Goal: Transaction & Acquisition: Purchase product/service

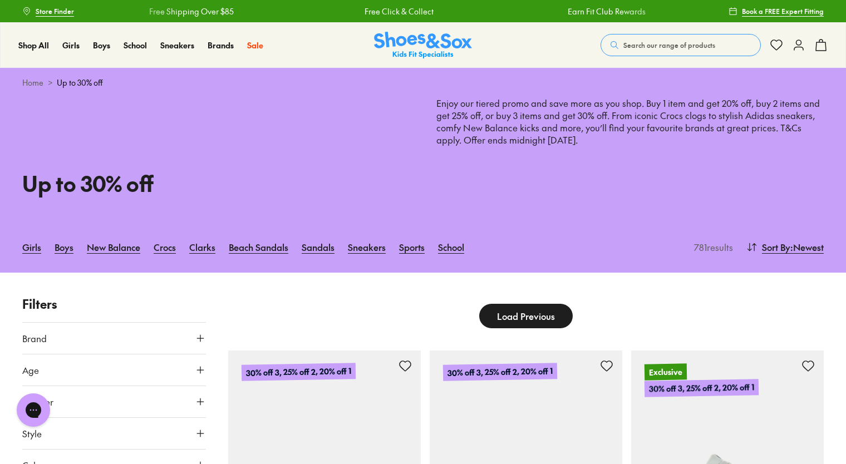
scroll to position [91, 0]
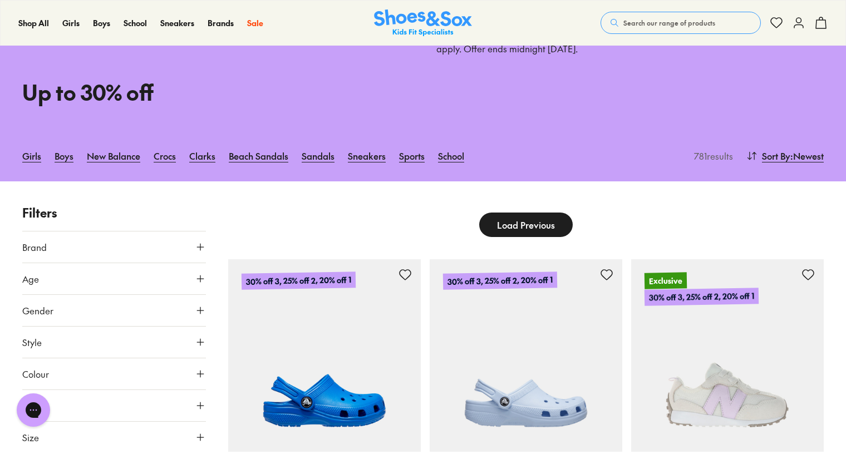
click at [203, 246] on icon at bounding box center [200, 247] width 11 height 11
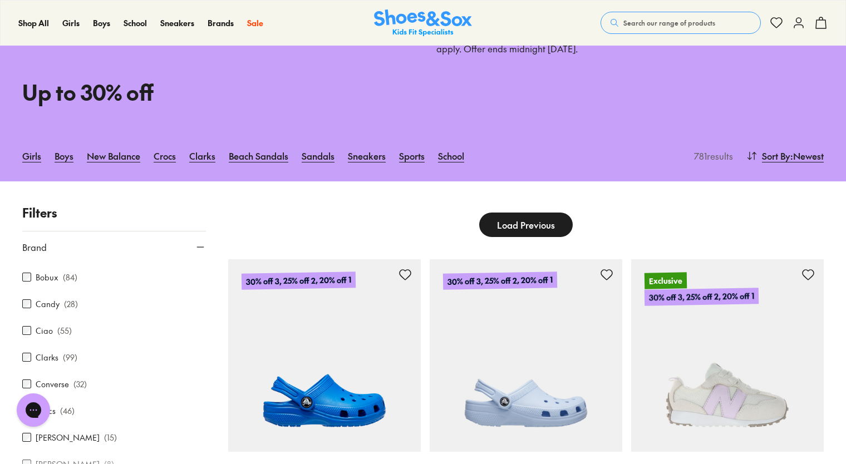
scroll to position [89, 0]
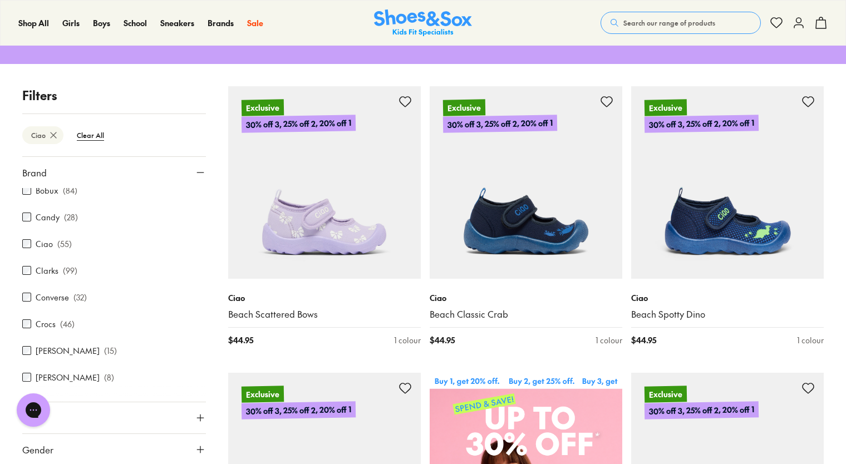
scroll to position [222, 0]
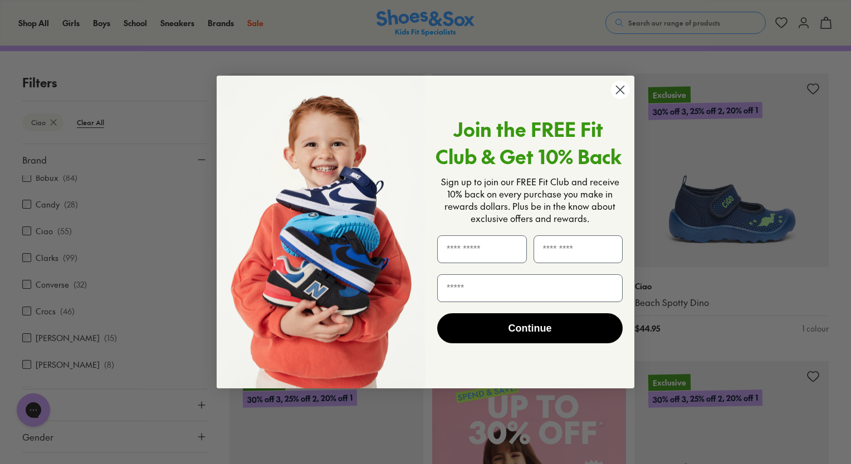
click at [621, 90] on circle "Close dialog" at bounding box center [620, 90] width 18 height 18
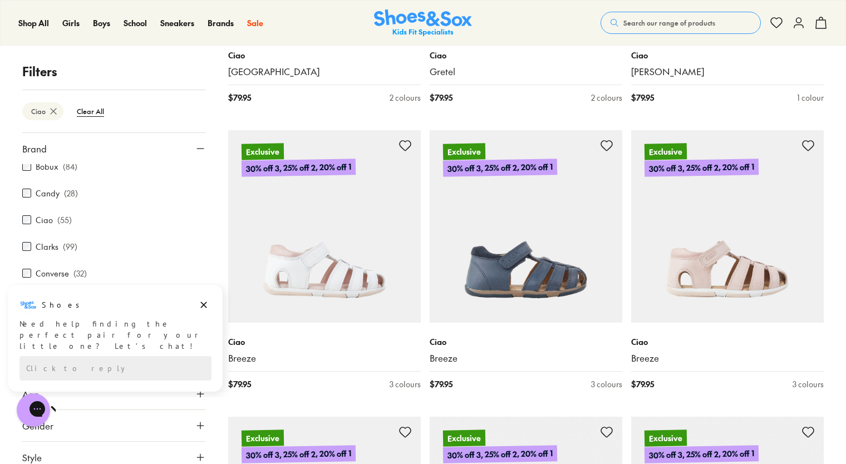
scroll to position [2460, 0]
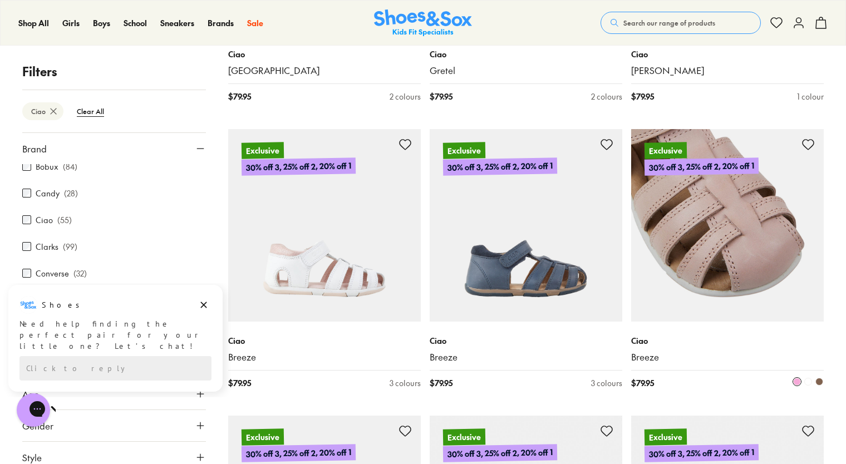
click at [718, 236] on img at bounding box center [727, 225] width 193 height 193
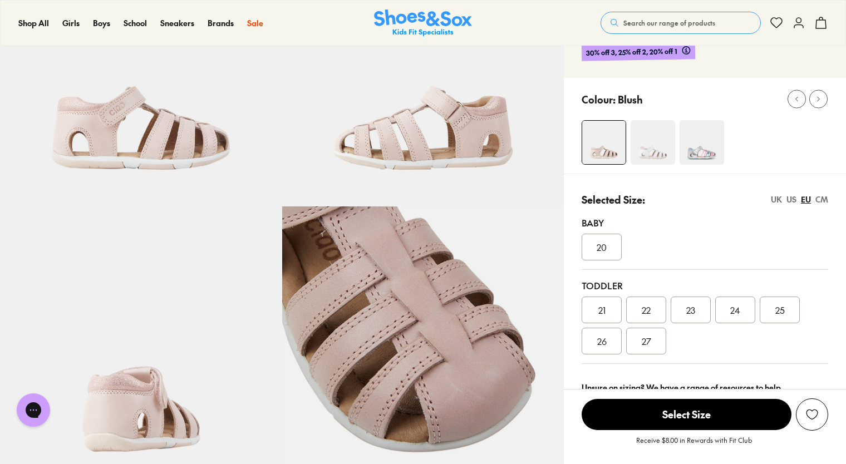
select select "*"
click at [599, 248] on span "20" at bounding box center [602, 247] width 10 height 13
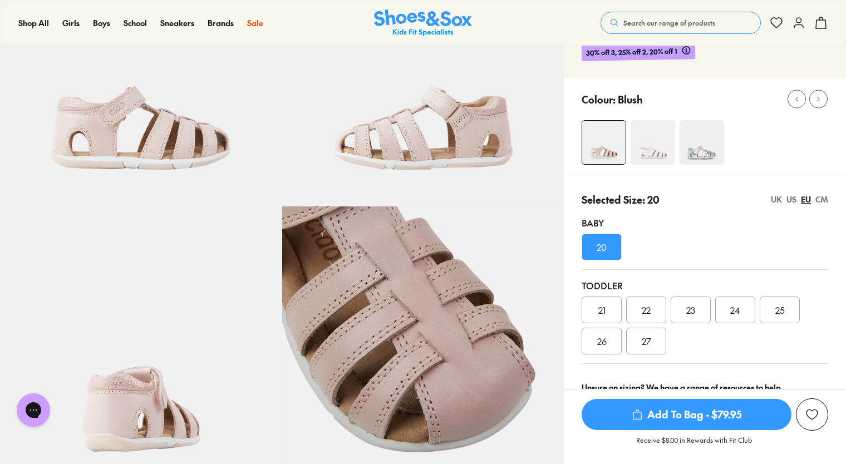
click at [682, 411] on span "Add To Bag - $79.95" at bounding box center [687, 414] width 210 height 31
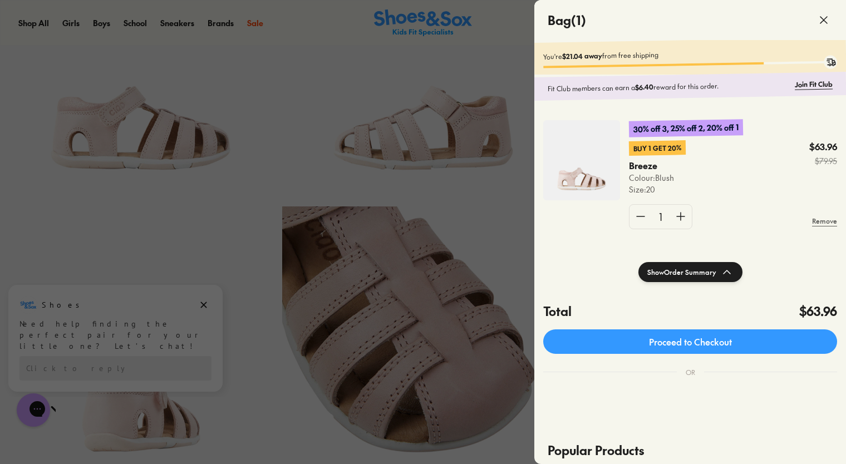
click at [506, 207] on div at bounding box center [423, 232] width 846 height 464
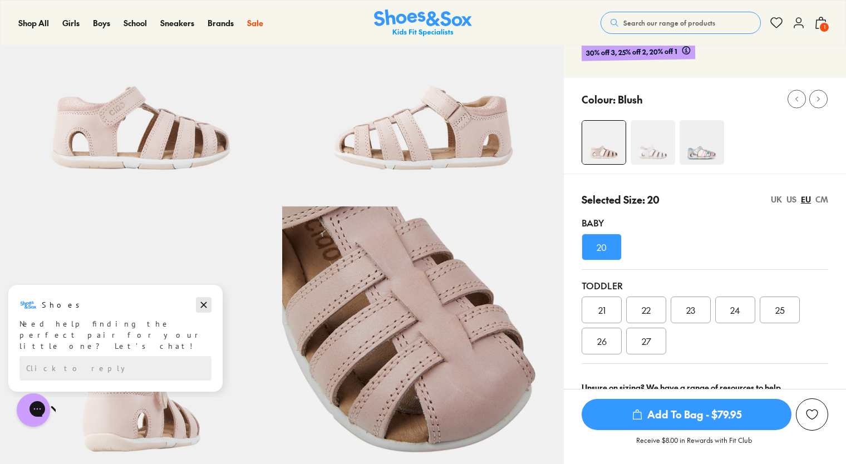
click at [203, 304] on icon "Dismiss campaign" at bounding box center [204, 305] width 6 height 6
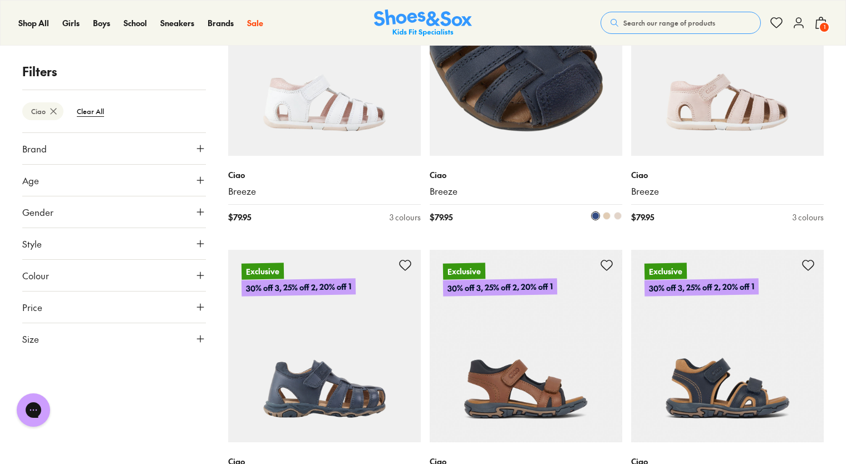
scroll to position [2631, 0]
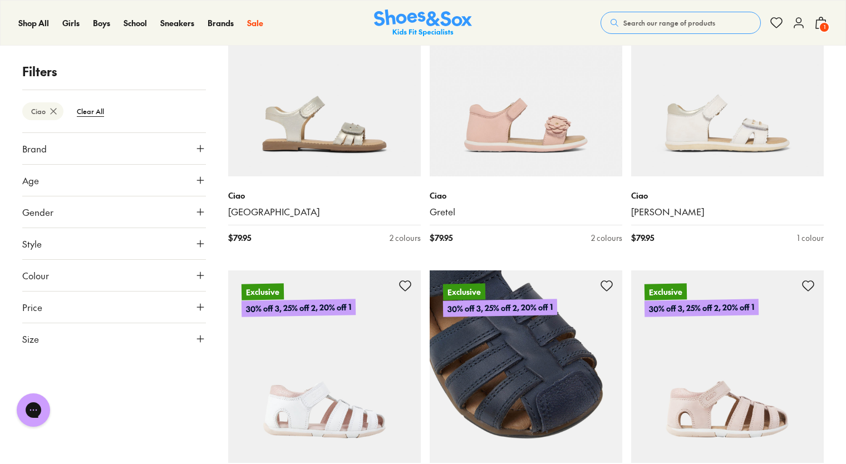
scroll to position [2364, 0]
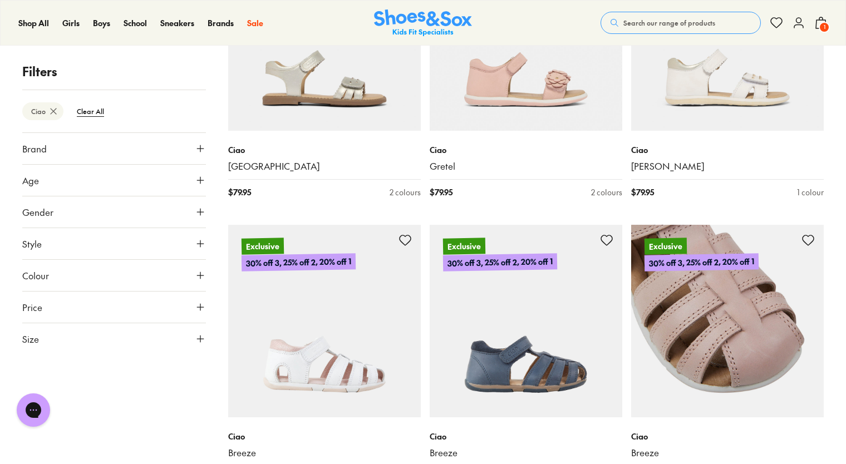
click at [710, 339] on img at bounding box center [727, 321] width 193 height 193
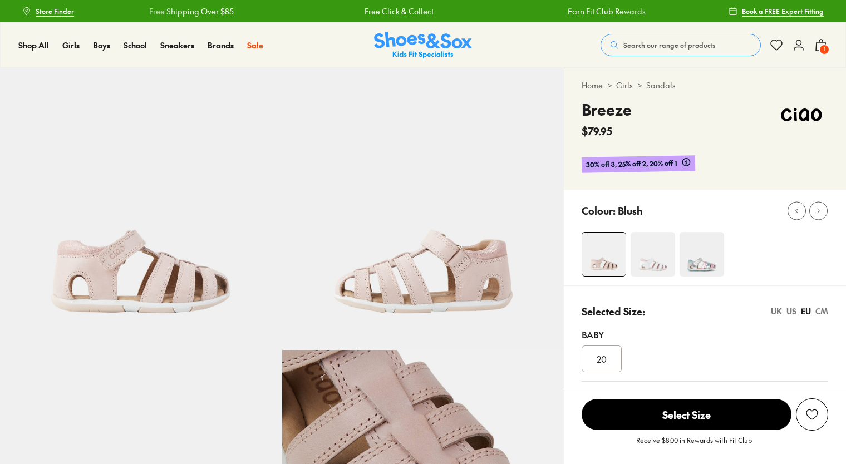
select select "*"
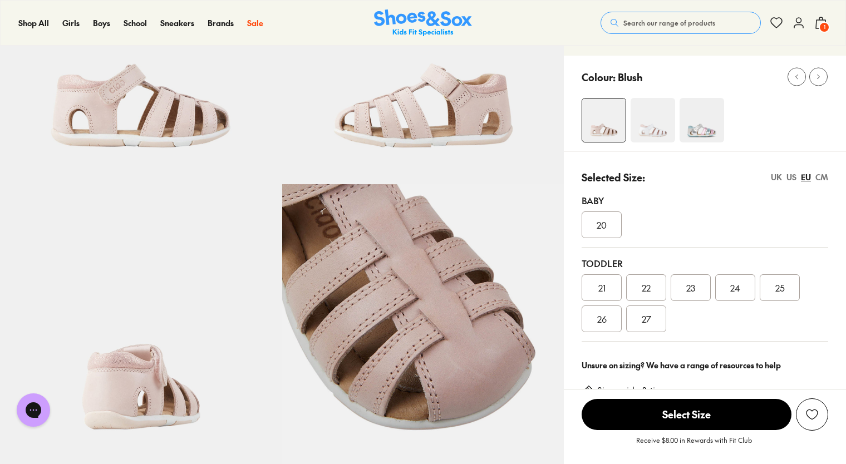
scroll to position [165, 0]
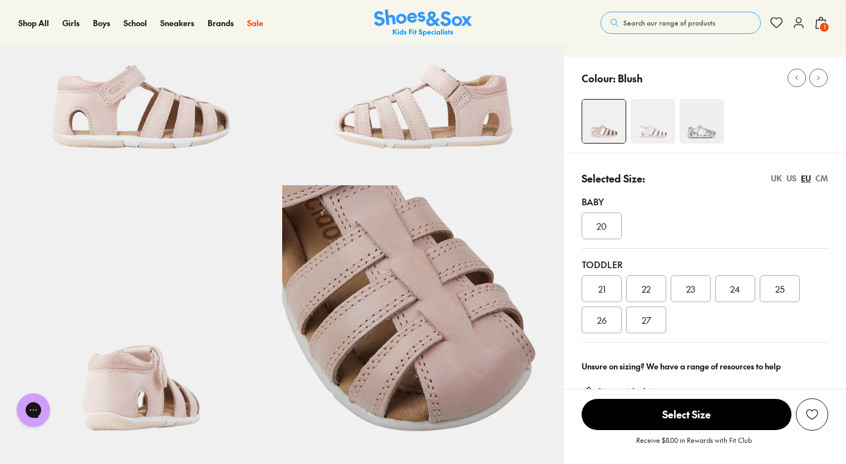
click at [600, 222] on span "20" at bounding box center [602, 225] width 10 height 13
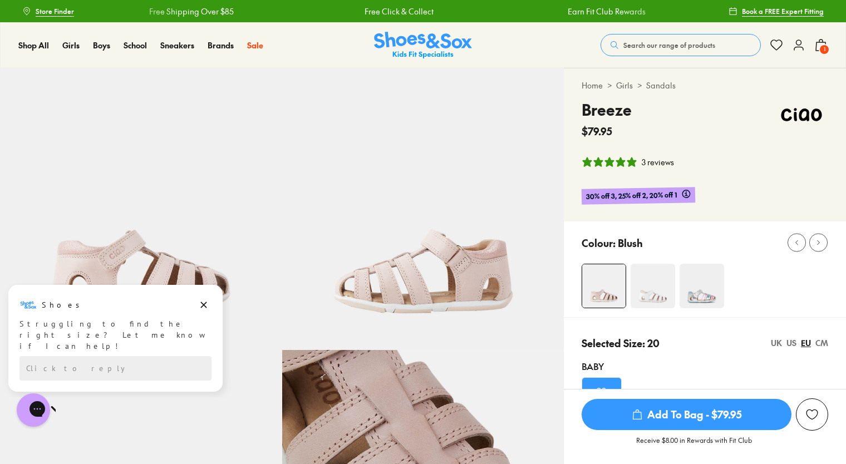
click at [647, 291] on img at bounding box center [653, 286] width 45 height 45
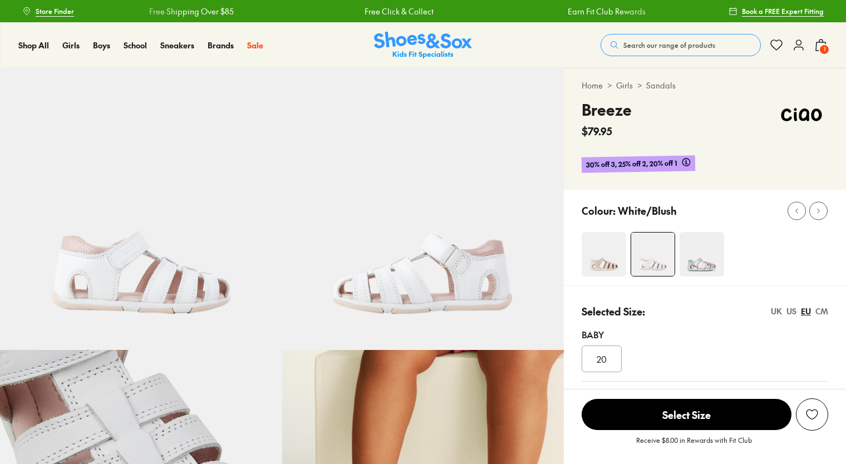
scroll to position [220, 0]
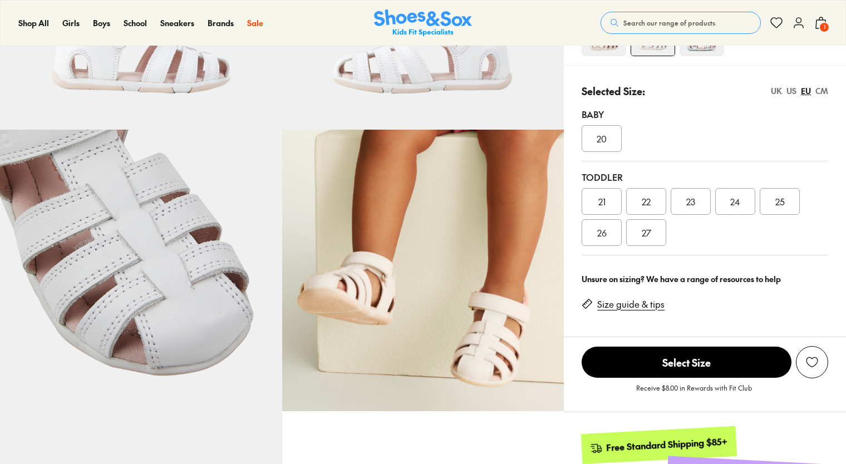
select select "*"
click at [596, 141] on div "20" at bounding box center [602, 138] width 40 height 27
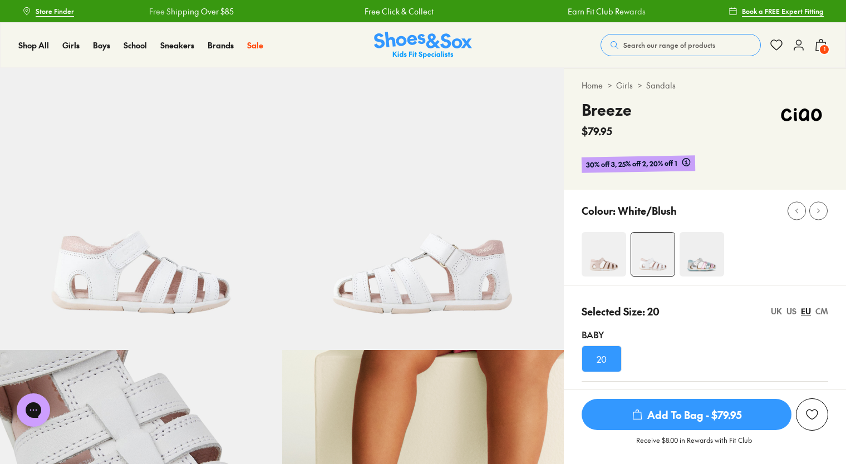
click at [664, 416] on span "Add To Bag - $79.95" at bounding box center [687, 414] width 210 height 31
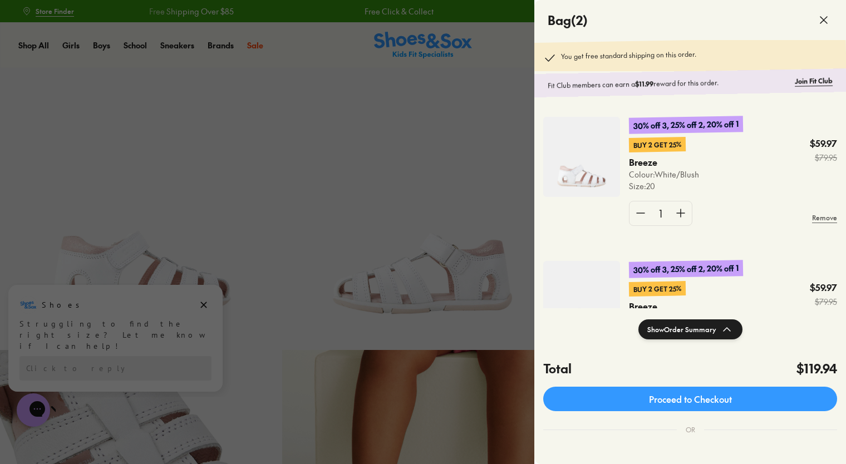
click at [825, 21] on use at bounding box center [824, 20] width 7 height 7
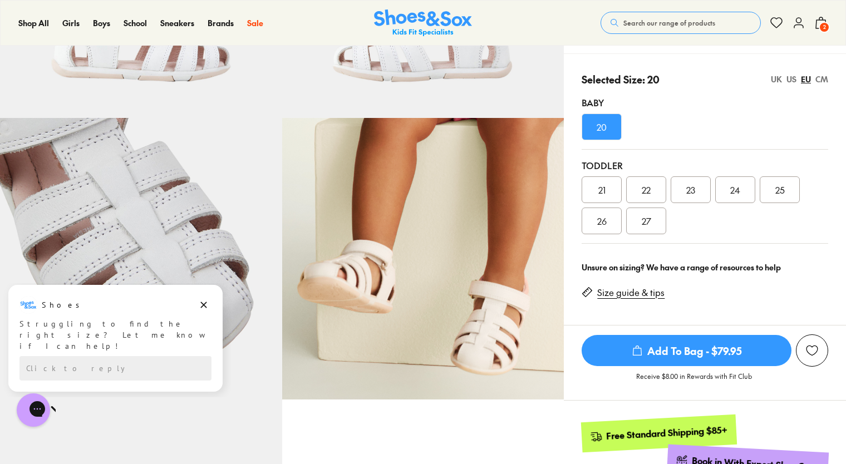
scroll to position [233, 0]
